Goal: Communication & Community: Ask a question

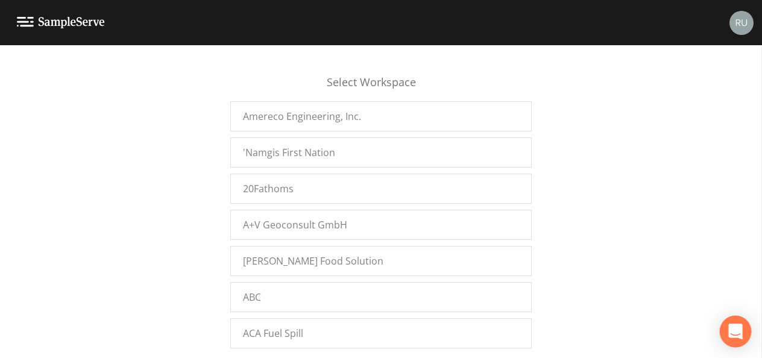
click at [732, 332] on icon "Open Intercom Messenger" at bounding box center [735, 332] width 14 height 16
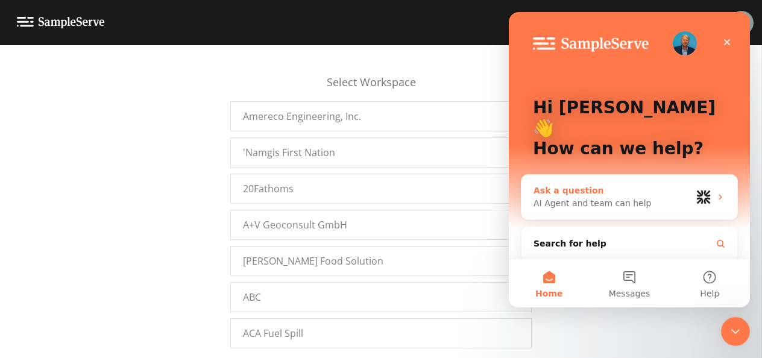
click at [569, 184] on div "Ask a question" at bounding box center [612, 190] width 158 height 13
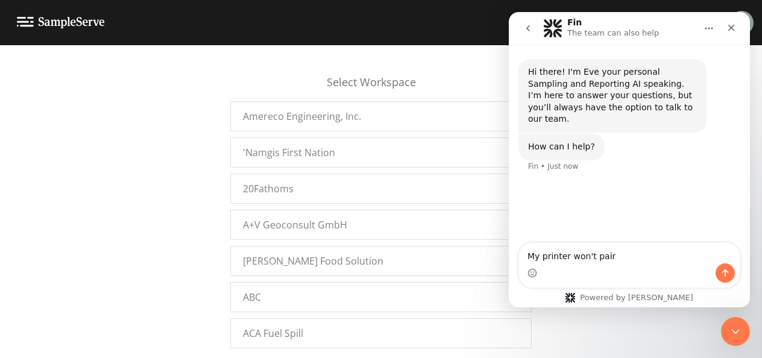
type textarea "My printer won't pair"
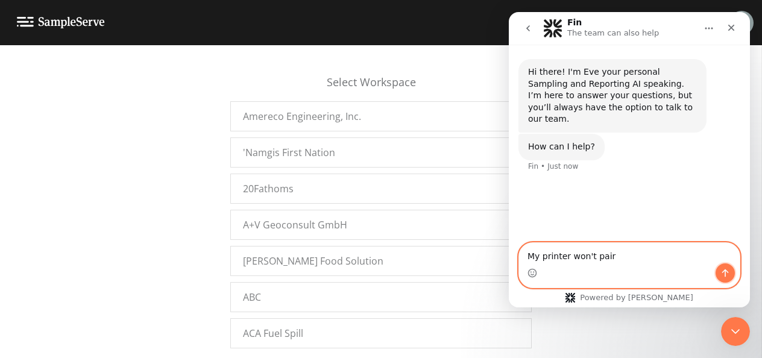
click at [724, 272] on icon "Send a message…" at bounding box center [725, 273] width 10 height 10
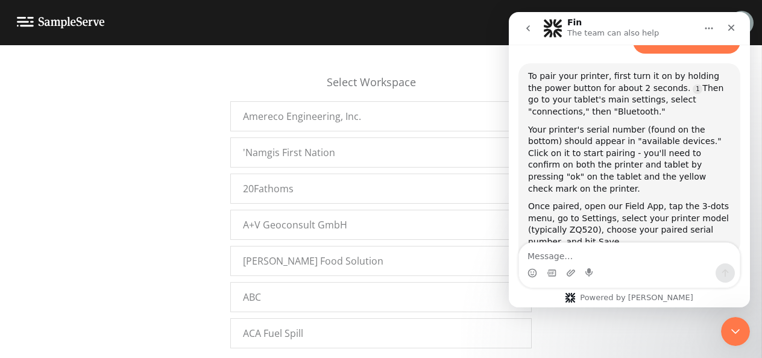
scroll to position [2, 0]
click at [630, 227] on icon "Scroll to bottom" at bounding box center [629, 225] width 11 height 11
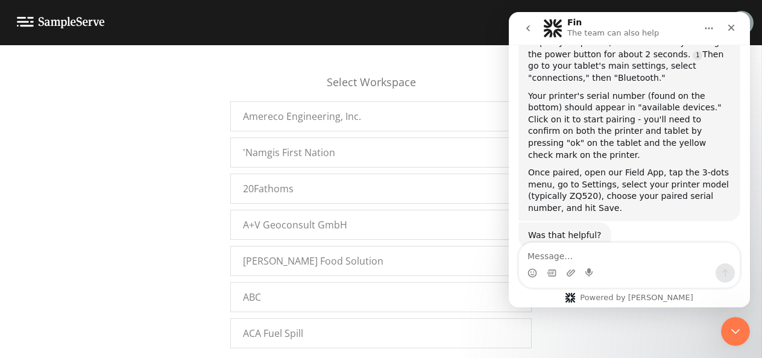
scroll to position [183, 0]
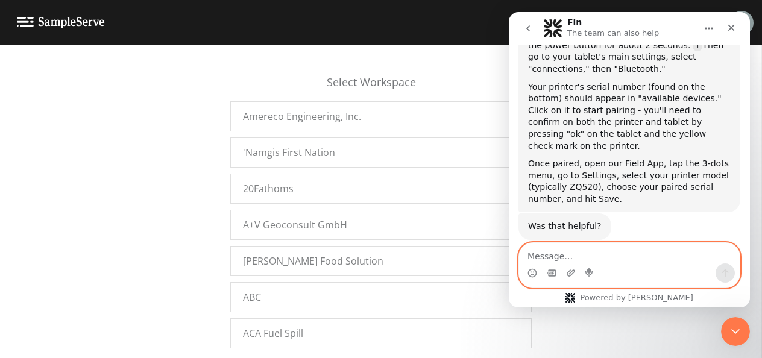
click at [565, 258] on textarea "Message…" at bounding box center [629, 253] width 221 height 20
type textarea "No"
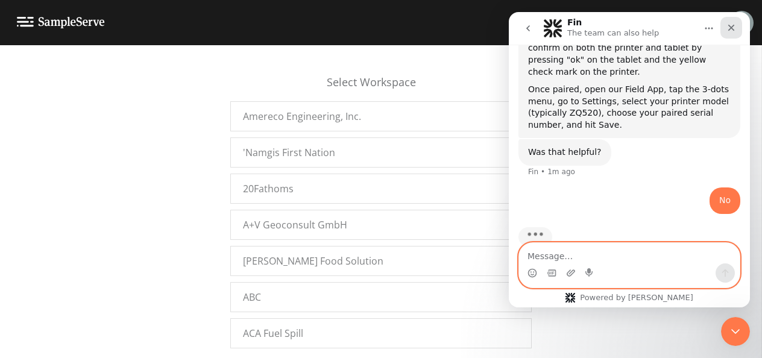
scroll to position [219, 0]
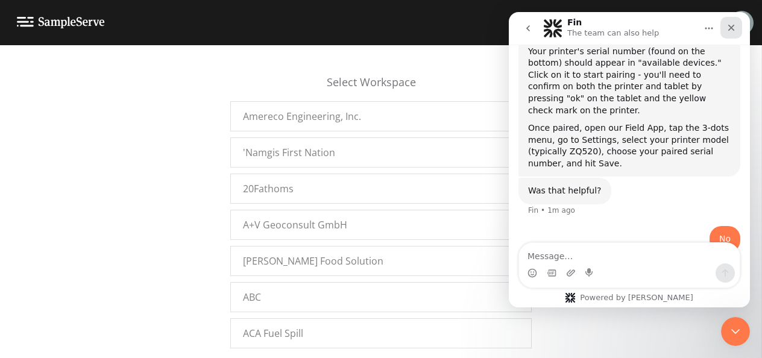
click at [730, 27] on icon "Close" at bounding box center [731, 28] width 7 height 7
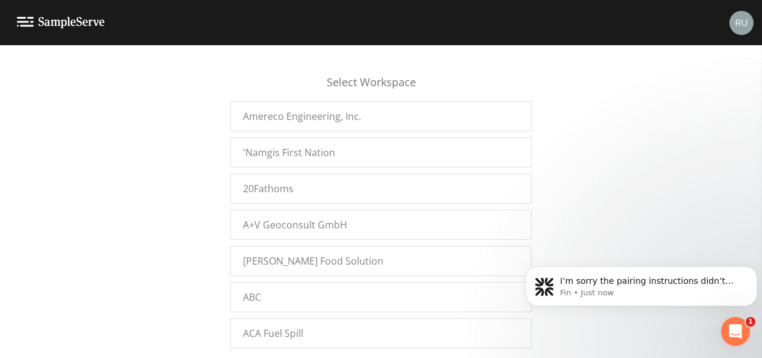
scroll to position [554, 0]
